Goal: Information Seeking & Learning: Find specific fact

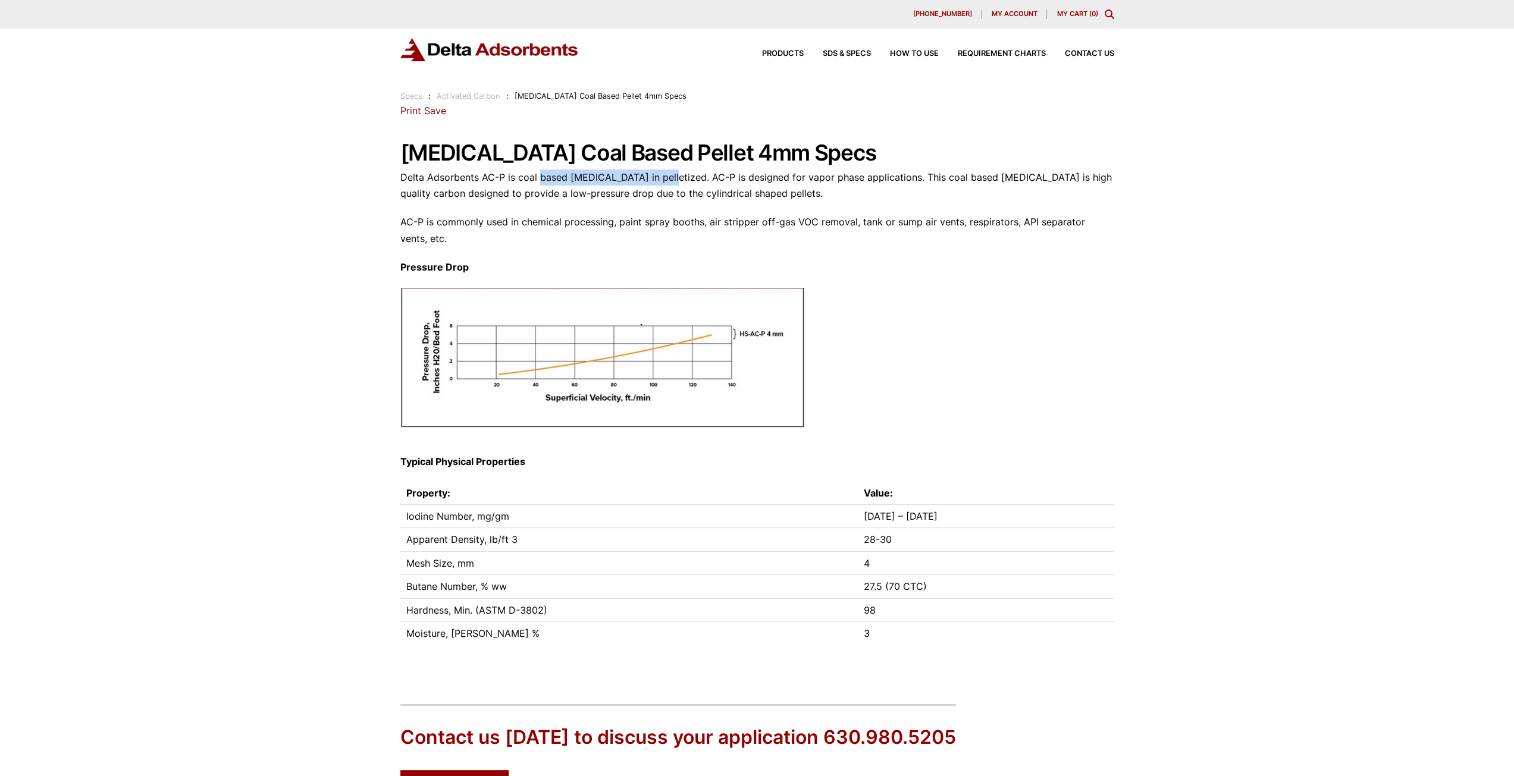
drag, startPoint x: 538, startPoint y: 181, endPoint x: 667, endPoint y: 184, distance: 129.7
click at [667, 184] on p "Delta Adsorbents AC-P is coal based [MEDICAL_DATA] in pelletized. AC-P is desig…" at bounding box center [757, 186] width 714 height 32
drag, startPoint x: 909, startPoint y: 192, endPoint x: 1034, endPoint y: 192, distance: 124.3
click at [1034, 192] on p "Delta Adsorbents AC-P is coal based [MEDICAL_DATA] in pelletized. AC-P is desig…" at bounding box center [757, 186] width 714 height 32
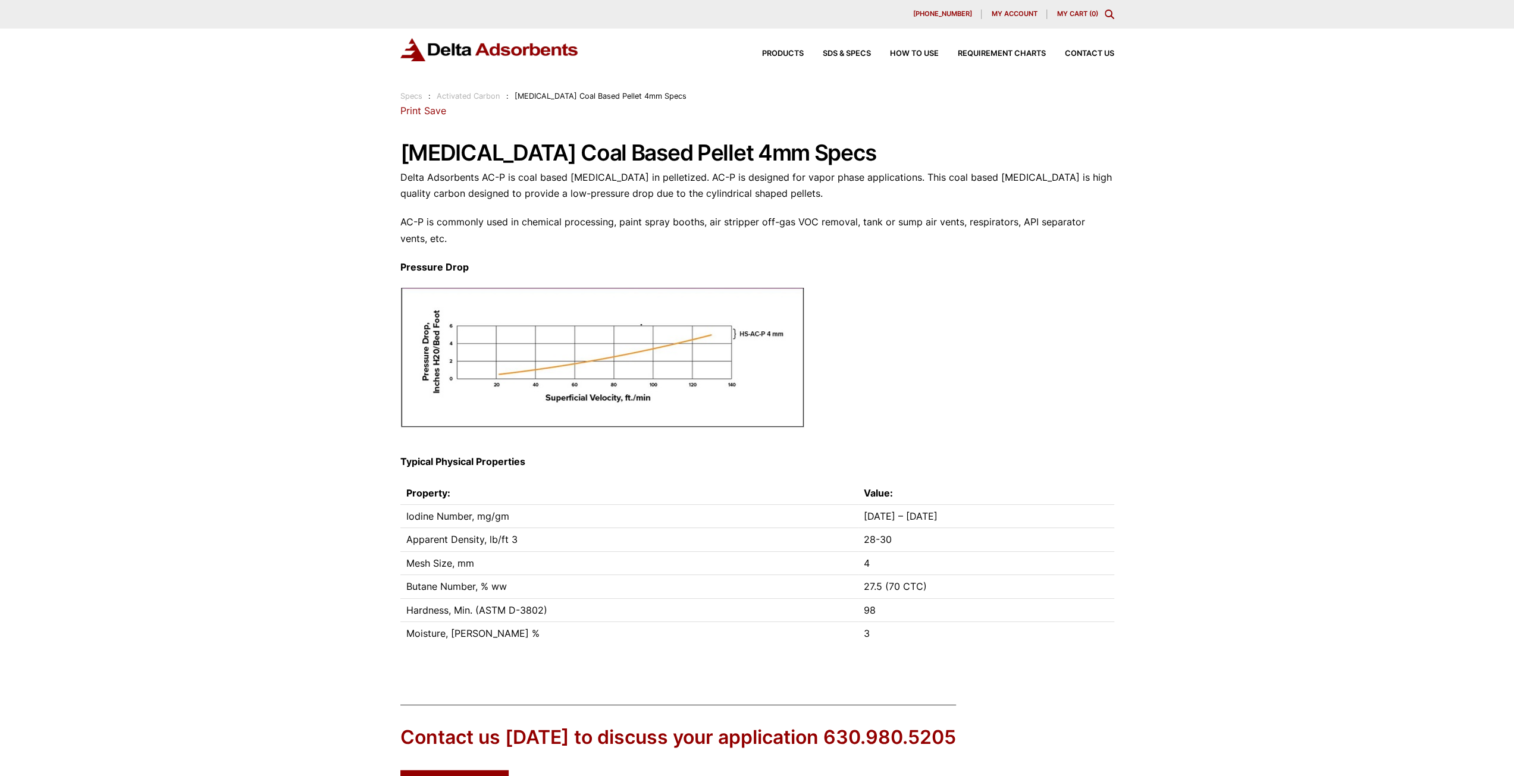
click at [908, 188] on p "Delta Adsorbents AC-P is coal based [MEDICAL_DATA] in pelletized. AC-P is desig…" at bounding box center [757, 186] width 714 height 32
click at [560, 220] on p "AC-P is commonly used in chemical processing, paint spray booths, air stripper …" at bounding box center [757, 230] width 714 height 32
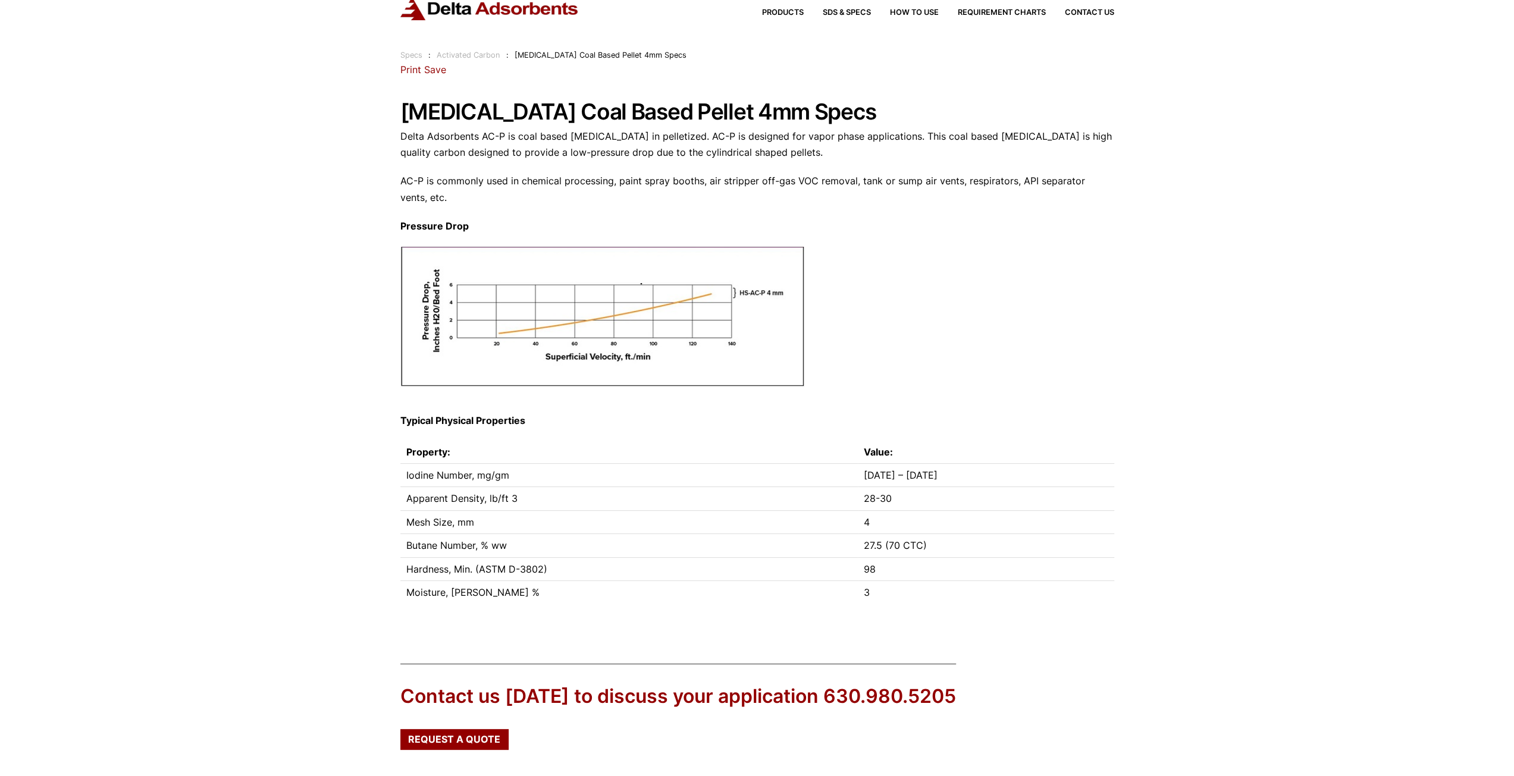
scroll to position [119, 0]
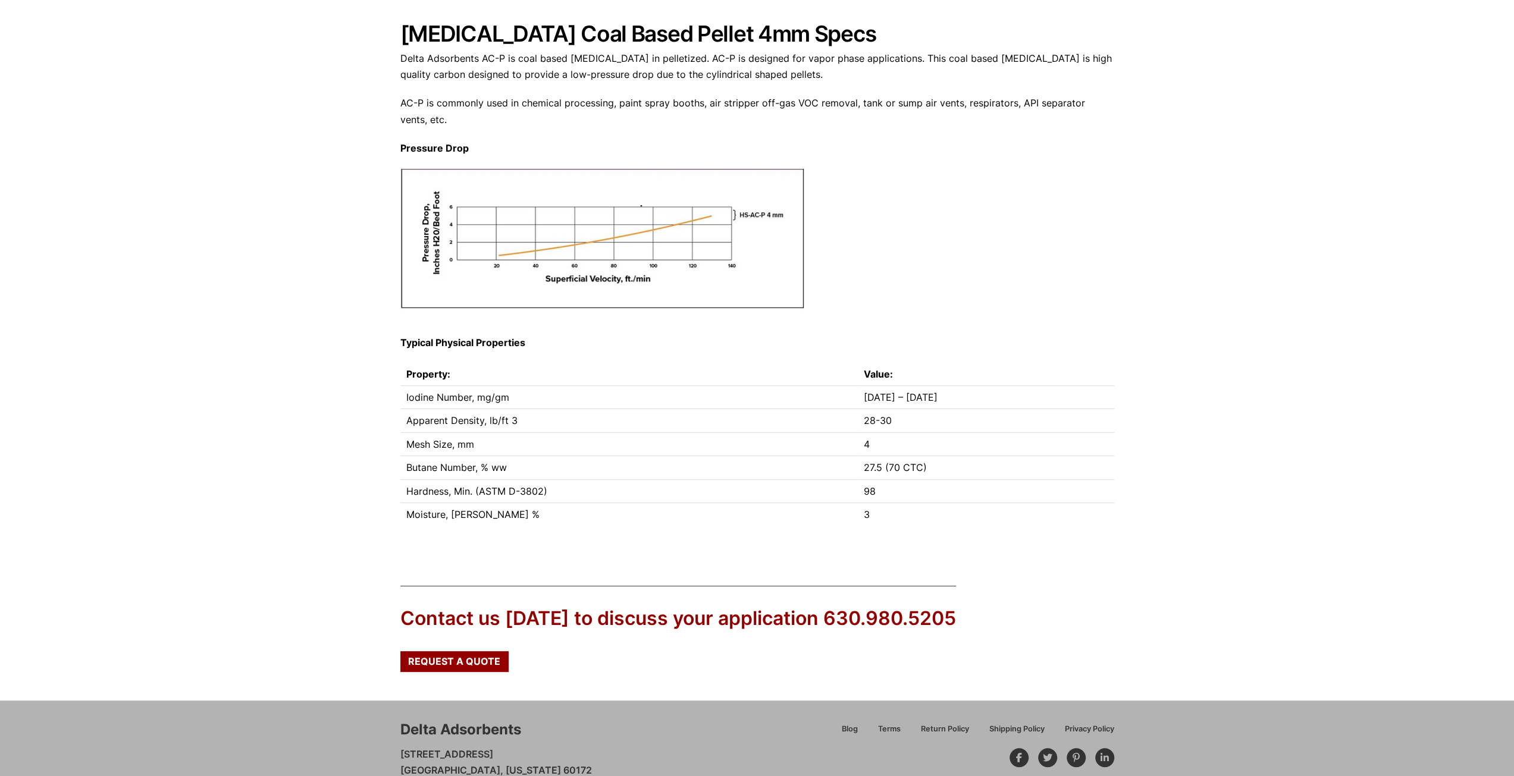
click at [489, 256] on img at bounding box center [602, 239] width 404 height 141
drag, startPoint x: 458, startPoint y: 423, endPoint x: 468, endPoint y: 467, distance: 45.2
click at [468, 467] on tbody "Iodine Number, mg/gm [DATE] – [DATE] Apparent Density, lb/ft 3 28-30 Mesh Size,…" at bounding box center [757, 455] width 714 height 140
click at [558, 481] on td "Hardness, Min. (ASTM D-3802)" at bounding box center [628, 490] width 457 height 23
click at [614, 417] on td "Apparent Density, lb/ft 3" at bounding box center [628, 420] width 457 height 23
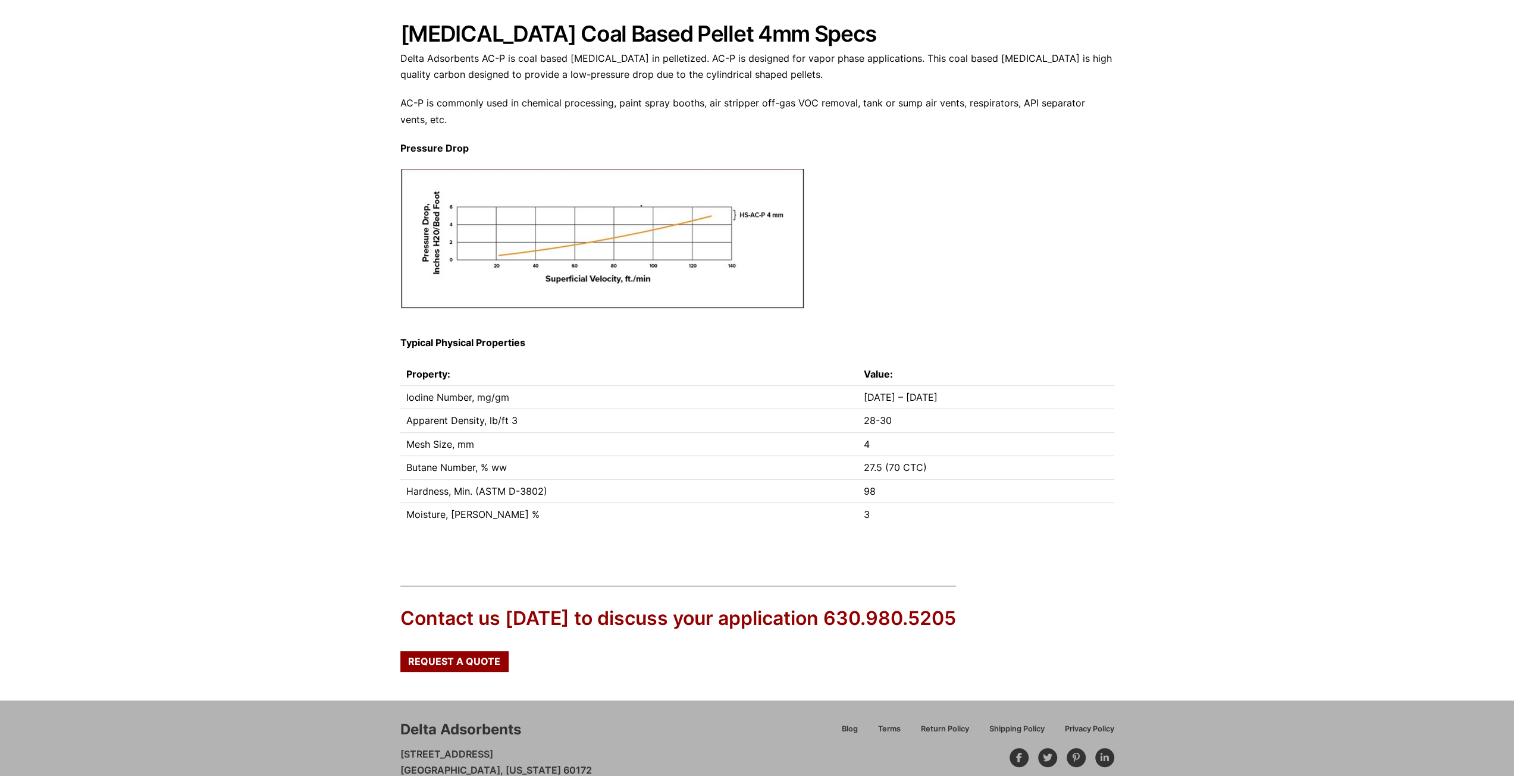
click at [902, 176] on p at bounding box center [757, 245] width 714 height 153
click at [1147, 204] on div "Our website has detected that you are using an outdated browser that will preve…" at bounding box center [757, 355] width 1514 height 949
click at [221, 320] on div "Our website has detected that you are using an outdated browser that will preve…" at bounding box center [757, 355] width 1514 height 949
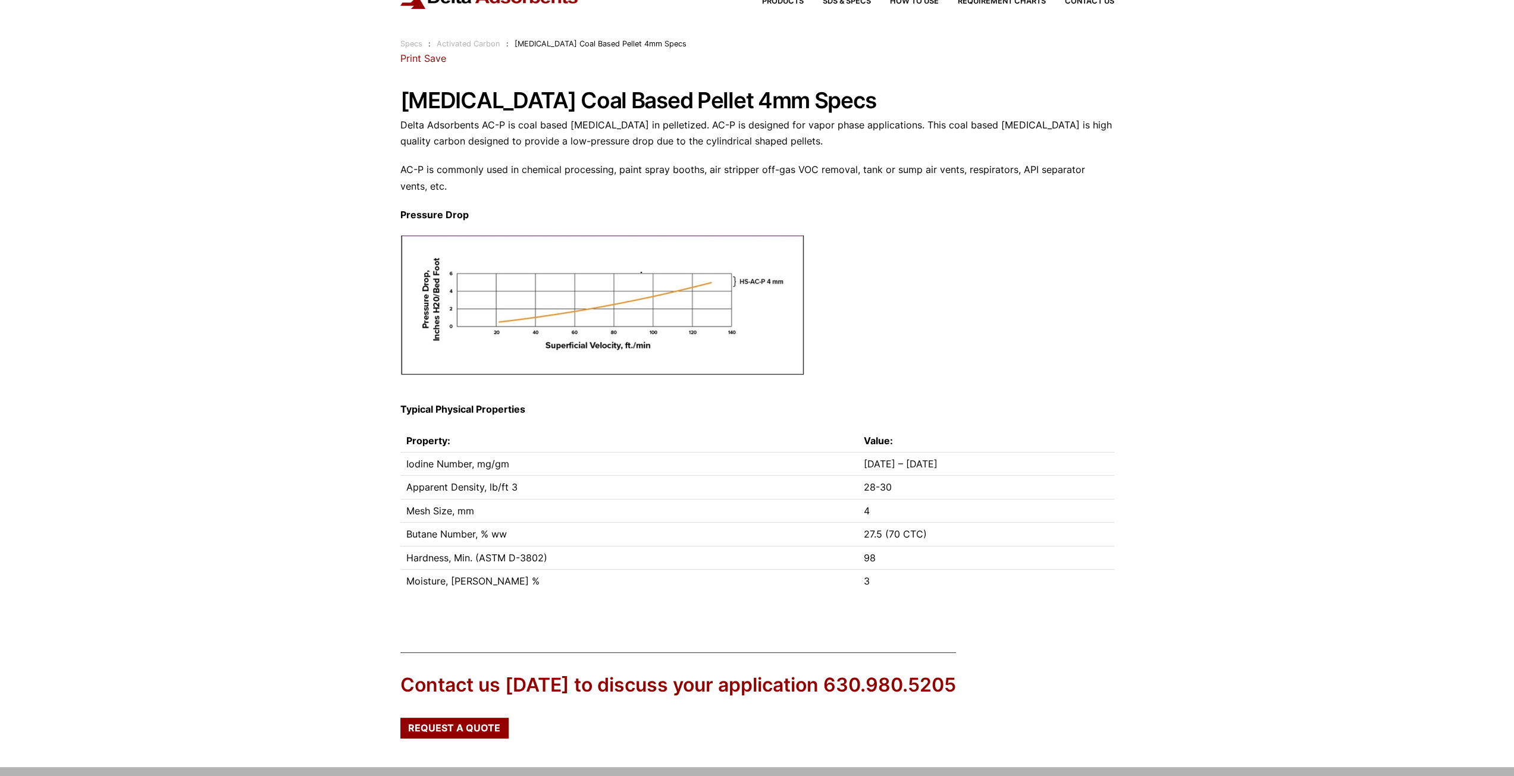
scroll to position [0, 0]
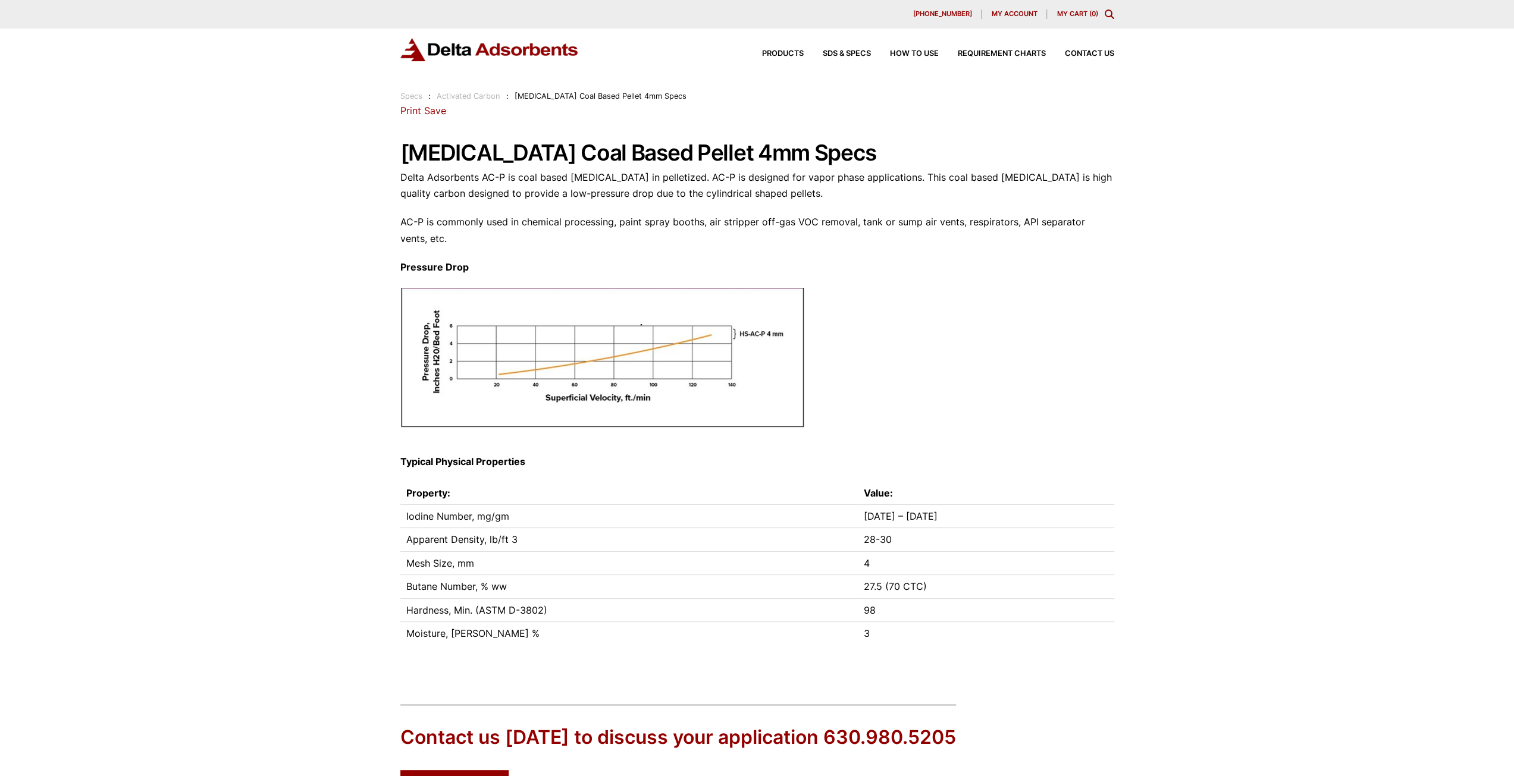
click at [520, 250] on div "[STREET_ADDRESS][PERSON_NAME] Phone: [PHONE_NUMBER] Print Save [MEDICAL_DATA] C…" at bounding box center [757, 388] width 714 height 571
click at [730, 212] on div "[STREET_ADDRESS][PERSON_NAME] Phone: [PHONE_NUMBER] Print Save [MEDICAL_DATA] C…" at bounding box center [757, 388] width 714 height 571
